Goal: Transaction & Acquisition: Obtain resource

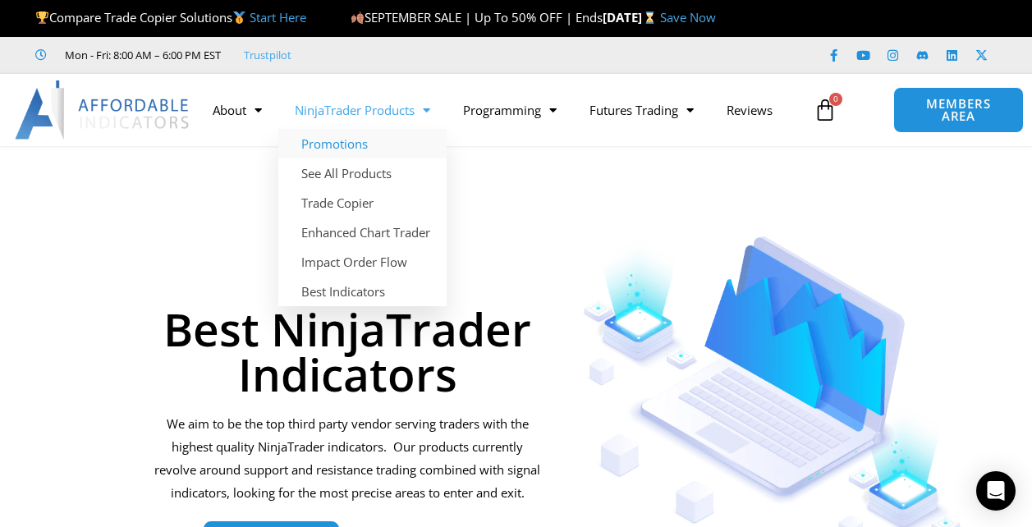
click at [359, 146] on link "Promotions" at bounding box center [362, 144] width 168 height 30
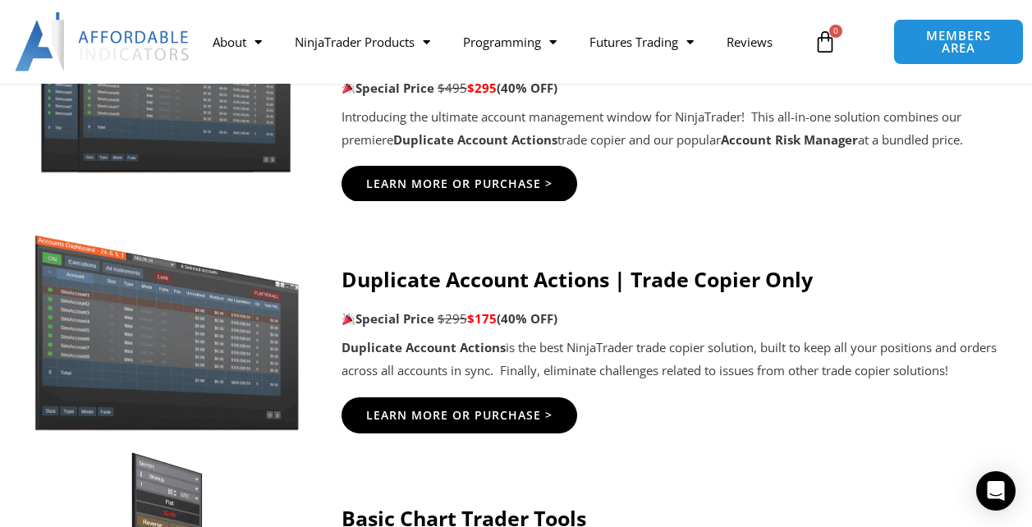
scroll to position [492, 0]
